Goal: Task Accomplishment & Management: Complete application form

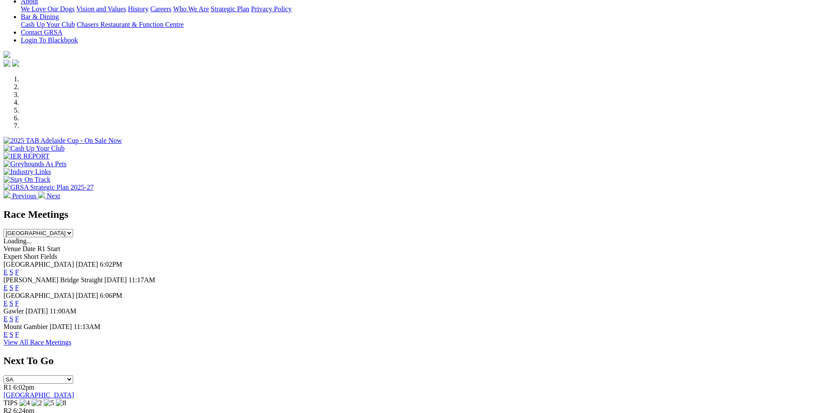
scroll to position [260, 0]
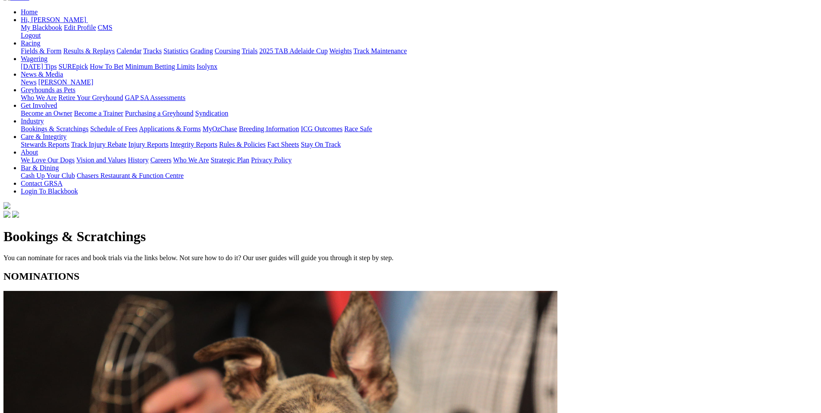
scroll to position [87, 0]
